Goal: Task Accomplishment & Management: Manage account settings

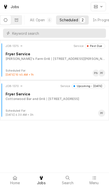
click at [13, 60] on div "[PERSON_NAME]'s Farm Grill" at bounding box center [28, 58] width 44 height 5
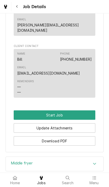
scroll to position [333, 0]
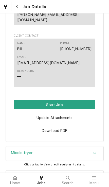
click at [87, 100] on button "Start Job" at bounding box center [55, 104] width 82 height 9
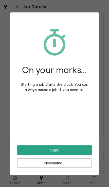
click at [79, 147] on button "Start" at bounding box center [54, 149] width 74 height 9
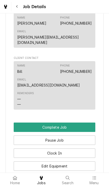
scroll to position [331, 0]
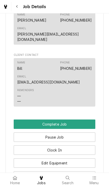
click at [77, 158] on button "Edit Equipment" at bounding box center [55, 162] width 82 height 9
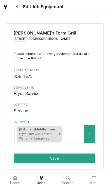
click at [86, 153] on button "Save" at bounding box center [55, 157] width 82 height 9
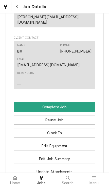
scroll to position [361, 0]
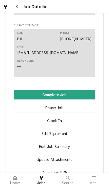
click at [89, 103] on button "Pause Job" at bounding box center [55, 107] width 82 height 9
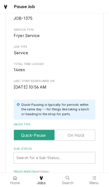
scroll to position [32, 0]
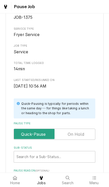
click at [85, 129] on input "Pause Type" at bounding box center [54, 133] width 77 height 11
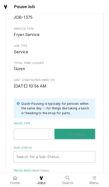
checkbox input "true"
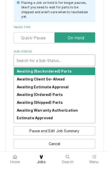
scroll to position [116, 0]
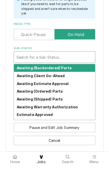
click at [2, 25] on div "Please confirm you'd like to pause this job. Roopairs Job ID JOB-1375 Service T…" at bounding box center [54, 40] width 109 height 274
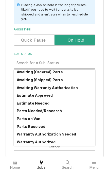
scroll to position [25, 0]
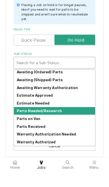
click at [69, 122] on div "Parts Needed/Research" at bounding box center [54, 126] width 81 height 8
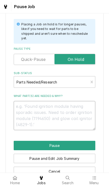
click at [77, 104] on textarea "What part(s) are needed & why?" at bounding box center [55, 115] width 82 height 29
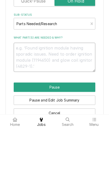
type textarea "x"
type textarea "F"
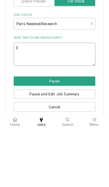
type textarea "x"
type textarea "Fou"
type textarea "x"
type textarea "Foun"
type textarea "x"
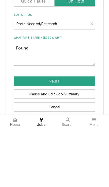
type textarea "Found"
type textarea "x"
type textarea "Found t"
type textarea "x"
type textarea "Found th"
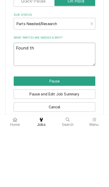
type textarea "x"
type textarea "Found the"
type textarea "x"
type textarea "Found thenp"
type textarea "x"
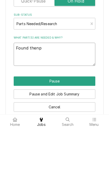
type textarea "Found thenpo"
type textarea "x"
type textarea "Found thenpoi"
type textarea "x"
type textarea "Found thenpoil"
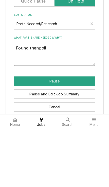
type textarea "x"
type textarea "Found thenpoilt"
type textarea "x"
type textarea "Found thenpoilt"
type textarea "x"
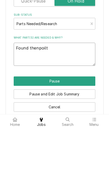
type textarea "Found thenpoilt a"
type textarea "x"
type textarea "Found thenpoilt as"
type textarea "x"
type textarea "Found thenpoilt ass"
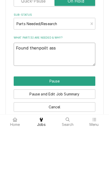
type textarea "x"
type textarea "Found thenpoilt asse"
type textarea "x"
type textarea "Found thenpoilt assem"
type textarea "x"
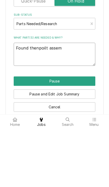
type textarea "Found thenpoilt assemb"
type textarea "x"
type textarea "Found thenpoilt assembly"
type textarea "x"
click at [38, 101] on textarea "Found thenpoilt assembly" at bounding box center [55, 112] width 82 height 23
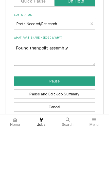
type textarea "Found t assembly"
type textarea "x"
type textarea "Found the assembly"
type textarea "x"
type textarea "Found the assembly"
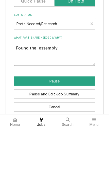
type textarea "x"
type textarea "Found the p assembly"
type textarea "x"
type textarea "Found the pi assembly"
type textarea "x"
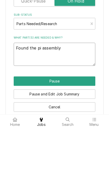
type textarea "Found the pil assembly"
type textarea "x"
type textarea "Found the pilo assembly"
type textarea "x"
type textarea "Found the pilot assembly"
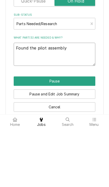
click at [85, 101] on textarea "Found the pilot assembly" at bounding box center [55, 112] width 82 height 23
type textarea "x"
type textarea "Found the pilot assembly c"
type textarea "x"
type textarea "Found the pilot assembly co"
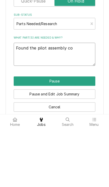
type textarea "x"
type textarea "Found the pilot assembly cov"
type textarea "x"
type textarea "Found the pilot assembly cove"
type textarea "x"
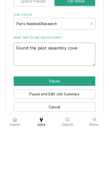
type textarea "Found the pilot assembly cover"
type textarea "x"
type textarea "Found the pilot assembly covere"
type textarea "x"
type textarea "Found the pilot assembly covered"
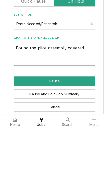
type textarea "x"
type textarea "Found the pilot assembly covered"
type textarea "x"
type textarea "Found the pilot assembly covered with"
type textarea "x"
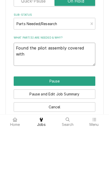
type textarea "Found the pilot assembly covered with n"
type textarea "x"
type textarea "Found the pilot assembly covered with n"
type textarea "x"
type textarea "Found the pilot assembly covered with n d"
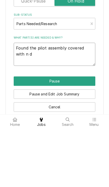
type textarea "x"
type textarea "Found the pilot assembly covered with n dus"
type textarea "x"
type textarea "Found the pilot assembly covered with n dust"
type textarea "x"
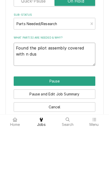
type textarea "Found the pilot assembly covered with n du"
type textarea "x"
type textarea "Found the pilot assembly covered with n d"
type textarea "x"
type textarea "Found the pilot assembly covered with n"
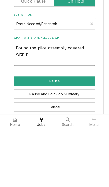
type textarea "x"
type textarea "Found the pilot assembly covered with"
type textarea "x"
type textarea "Found the pilot assembly covered with d"
type textarea "x"
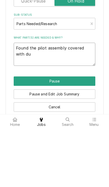
type textarea "Found the pilot assembly covered with dus"
type textarea "x"
type textarea "Found the pilot assembly covered with dust"
type textarea "x"
type textarea "Found the pilot assembly covered with dust a"
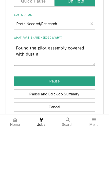
type textarea "x"
type textarea "Found the pilot assembly covered with dust an"
type textarea "x"
type textarea "Found the pilot assembly covered with dust and"
type textarea "x"
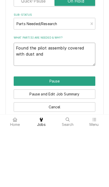
type textarea "Found the pilot assembly covered with dust and"
type textarea "x"
type textarea "Found the pilot assembly covered with dust and d"
type textarea "x"
type textarea "Found the pilot assembly covered with dust and di"
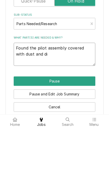
type textarea "x"
type textarea "Found the pilot assembly covered with dust and dir"
type textarea "x"
type textarea "Found the pilot assembly covered with dust and dirt"
type textarea "x"
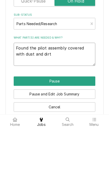
type textarea "Found the pilot assembly covered with dust and dir"
type textarea "x"
type textarea "Found the pilot assembly covered with dust and di"
type textarea "x"
type textarea "Found the pilot assembly covered with dust and d"
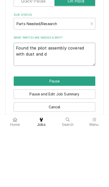
type textarea "x"
type textarea "Found the pilot assembly covered with dust and"
type textarea "x"
type textarea "Found the pilot assembly covered with dust an"
type textarea "x"
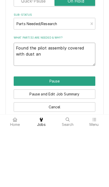
type textarea "Found the pilot assembly covered with dust a"
type textarea "x"
type textarea "Found the pilot assembly covered with dust"
type textarea "x"
type textarea "Found the pilot assembly covered with dust."
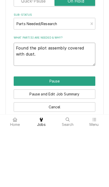
type textarea "x"
type textarea "Found the pilot assembly covered with dust."
type textarea "x"
type textarea "Found the pilot assembly covered with dust. I"
type textarea "x"
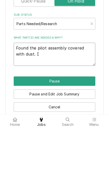
type textarea "Found the pilot assembly covered with dust. I"
type textarea "x"
type textarea "Found the pilot assembly covered with dust. I cl"
type textarea "x"
type textarea "Found the pilot assembly covered with dust. I cle"
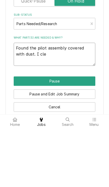
type textarea "x"
type textarea "Found the pilot assembly covered with dust. I clea"
type textarea "x"
type textarea "Found the pilot assembly covered with dust. I clean"
type textarea "x"
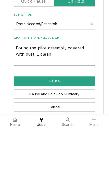
type textarea "Found the pilot assembly covered with dust. I cleane"
type textarea "x"
type textarea "Found the pilot assembly covered with dust. I cleaned"
type textarea "x"
type textarea "Found the pilot assembly covered with dust. I cleaned t"
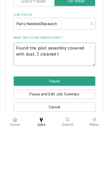
type textarea "x"
type textarea "Found the pilot assembly covered with dust. I cleaned th"
type textarea "x"
type textarea "Found the pilot assembly covered with dust. I cleaned the"
type textarea "x"
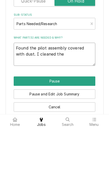
type textarea "Found the pilot assembly covered with dust. I cleaned the"
type textarea "x"
type textarea "Found the pilot assembly covered with dust. I cleaned the ig"
type textarea "x"
type textarea "Found the pilot assembly covered with dust. I cleaned the ign"
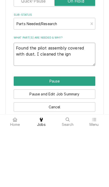
type textarea "x"
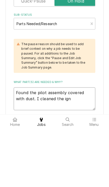
type textarea "Found the pilot assembly covered with dust. I cleaned the igni"
type textarea "x"
type textarea "Found the pilot assembly covered with dust. I cleaned the ignit"
type textarea "x"
type textarea "Found the pilot assembly covered with dust. I cleaned the ignito"
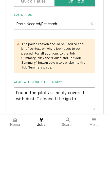
type textarea "x"
type textarea "Found the pilot assembly covered with dust. I cleaned the ignitor"
type textarea "x"
type textarea "Found the pilot assembly covered with dust. I cleaned the ignitor a"
type textarea "x"
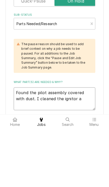
type textarea "Found the pilot assembly covered with dust. I cleaned the ignitor an"
type textarea "x"
type textarea "Found the pilot assembly covered with dust. I cleaned the ignitor and"
type textarea "x"
type textarea "Found the pilot assembly covered with dust. I cleaned the ignitor and"
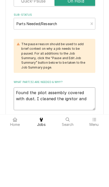
type textarea "x"
type textarea "Found the pilot assembly covered with dust. I cleaned the ignitor and t"
type textarea "x"
type textarea "Found the pilot assembly covered with dust. I cleaned the ignitor and th"
type textarea "x"
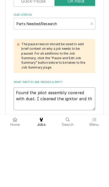
type textarea "Found the pilot assembly covered with dust. I cleaned the ignitor and the"
type textarea "x"
type textarea "Found the pilot assembly covered with dust. I cleaned the ignitor and the"
type textarea "x"
type textarea "Found the pilot assembly covered with dust. I cleaned the ignitor and the f"
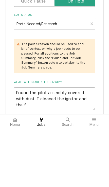
type textarea "x"
type textarea "Found the pilot assembly covered with dust. I cleaned the ignitor and the fl"
type textarea "x"
type textarea "Found the pilot assembly covered with dust. I cleaned the ignitor and the fla"
type textarea "x"
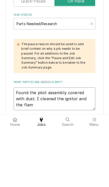
type textarea "Found the pilot assembly covered with dust. I cleaned the ignitor and the flame"
type textarea "x"
type textarea "Found the pilot assembly covered with dust. I cleaned the ignitor and the flame"
type textarea "x"
type textarea "Found the pilot assembly covered with dust. I cleaned the ignitor and the flame…"
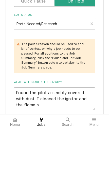
type textarea "x"
type textarea "Found the pilot assembly covered with dust. I cleaned the ignitor and the flame…"
type textarea "x"
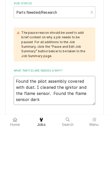
scroll to position [126, 0]
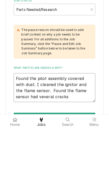
click at [31, 131] on textarea "Found the pilot assembly covered with dust. I cleaned the ignitor and the flame…" at bounding box center [55, 145] width 82 height 29
click at [86, 131] on textarea "Found the pilot assembly covered with dust. I cleaned the ignitor and the flame…" at bounding box center [55, 145] width 82 height 29
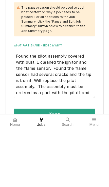
scroll to position [149, 0]
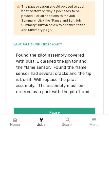
click at [37, 108] on textarea "Found the pilot assembly covered with dust. I cleaned the ignitor and the flame…" at bounding box center [55, 131] width 82 height 47
click at [77, 108] on textarea "Found the pilot assembly covered with dust. I cleaned the ignitor and the flame…" at bounding box center [55, 131] width 82 height 47
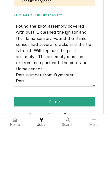
scroll to position [179, 0]
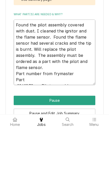
click at [93, 78] on textarea "Found the pilot assembly covered with dust. I cleaned the ignitor and the flame…" at bounding box center [55, 111] width 82 height 66
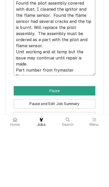
scroll to position [205, 0]
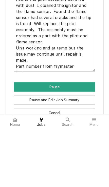
click at [24, 140] on button "Pause" at bounding box center [55, 144] width 82 height 9
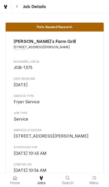
click at [13, 179] on icon at bounding box center [15, 178] width 4 height 4
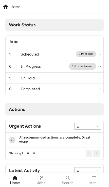
click at [22, 52] on div "Scheduled" at bounding box center [30, 53] width 18 height 5
